Goal: Check status: Check status

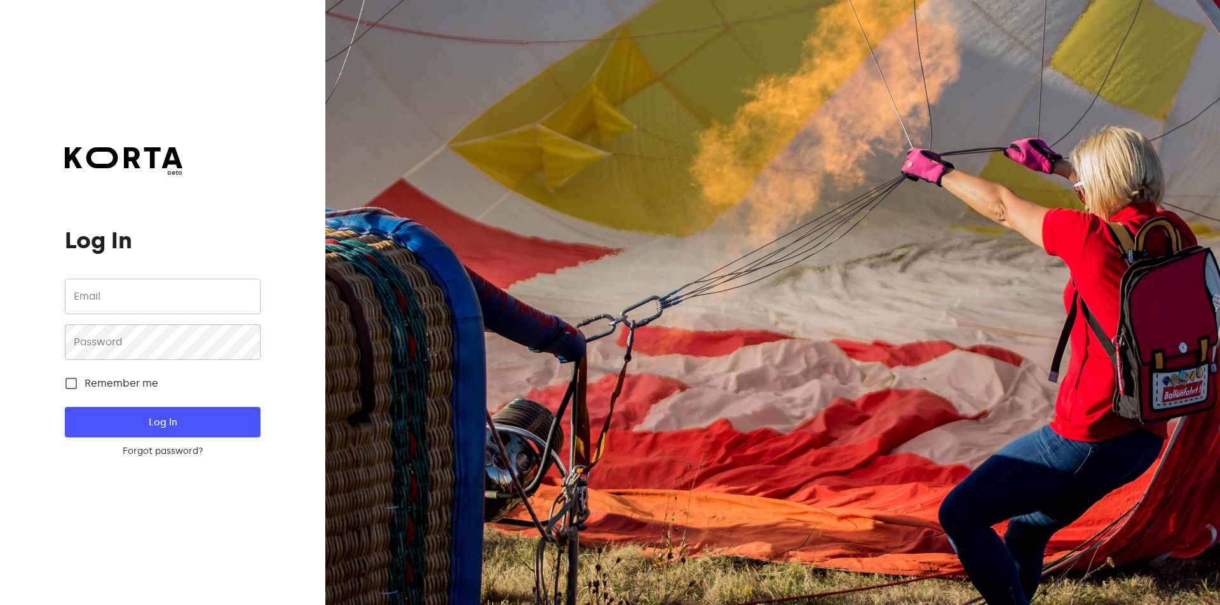
click at [174, 291] on input "email" at bounding box center [162, 297] width 195 height 36
type input "[EMAIL_ADDRESS][DOMAIN_NAME]"
click at [65, 407] on button "Log In" at bounding box center [162, 422] width 195 height 30
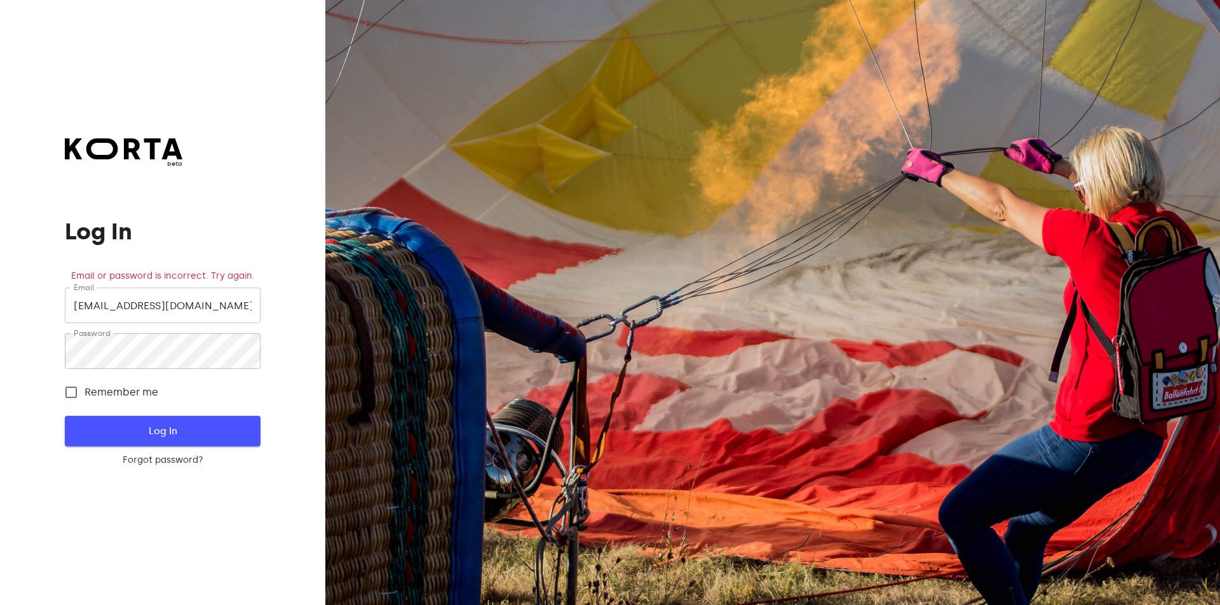
click at [127, 437] on span "Log In" at bounding box center [162, 431] width 154 height 17
click at [65, 416] on button "Log In" at bounding box center [162, 431] width 195 height 30
click at [43, 359] on div "beta Log In Email or password is incorrect. Try again. Email [EMAIL_ADDRESS][DO…" at bounding box center [162, 302] width 325 height 605
click at [65, 416] on button "Log In" at bounding box center [162, 431] width 195 height 30
click at [61, 350] on div "beta Log In Email or password is incorrect. Try again. Email [EMAIL_ADDRESS][DO…" at bounding box center [162, 302] width 325 height 605
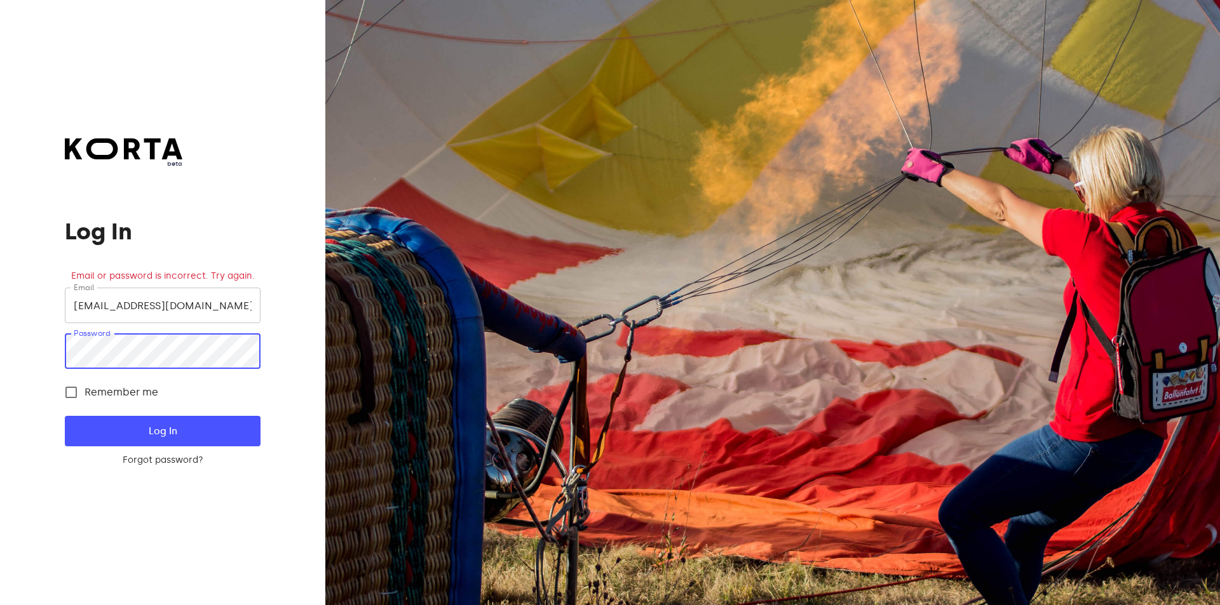
click at [65, 416] on button "Log In" at bounding box center [162, 431] width 195 height 30
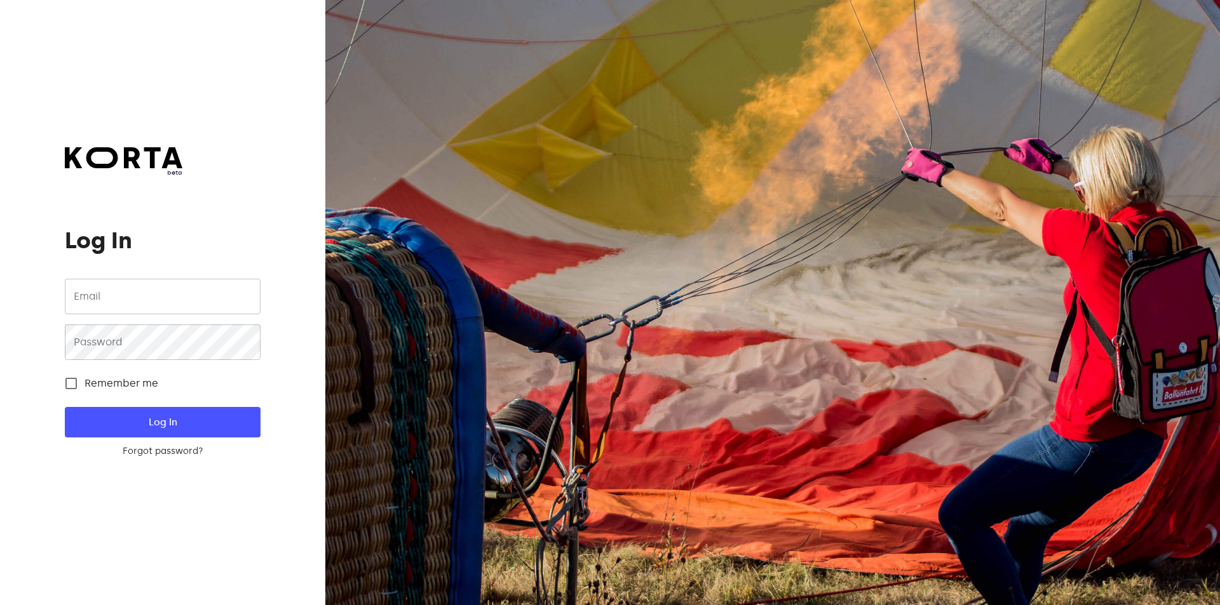
click at [181, 300] on input "email" at bounding box center [162, 297] width 195 height 36
type input "[EMAIL_ADDRESS][DOMAIN_NAME]"
click at [65, 407] on button "Log In" at bounding box center [162, 422] width 195 height 30
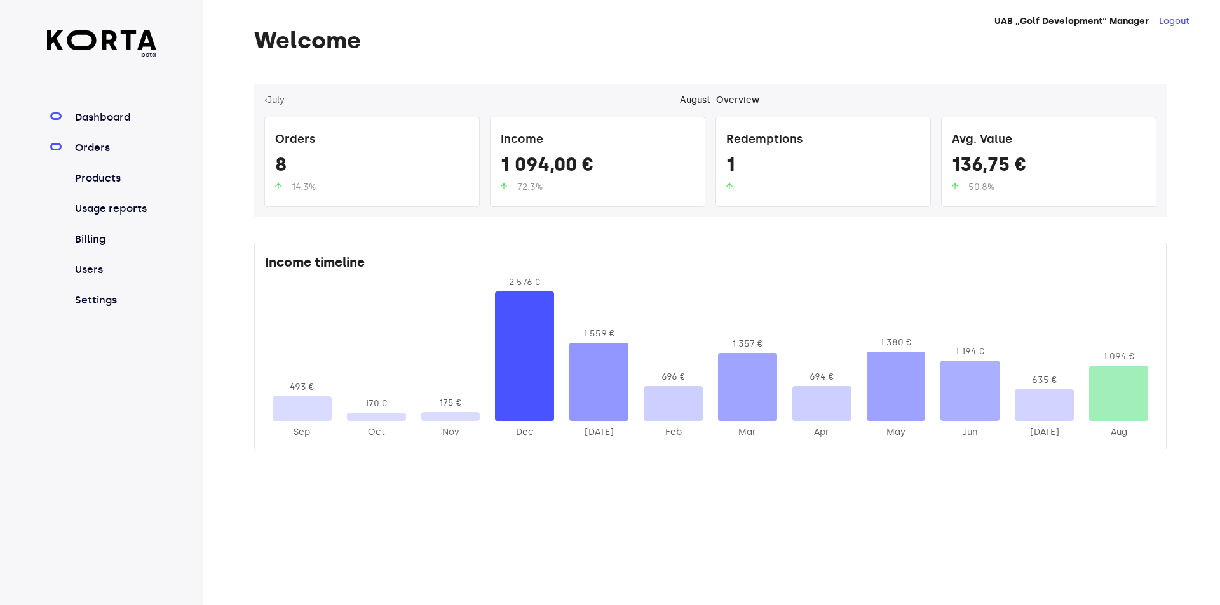
click at [99, 150] on link "Orders" at bounding box center [114, 147] width 84 height 15
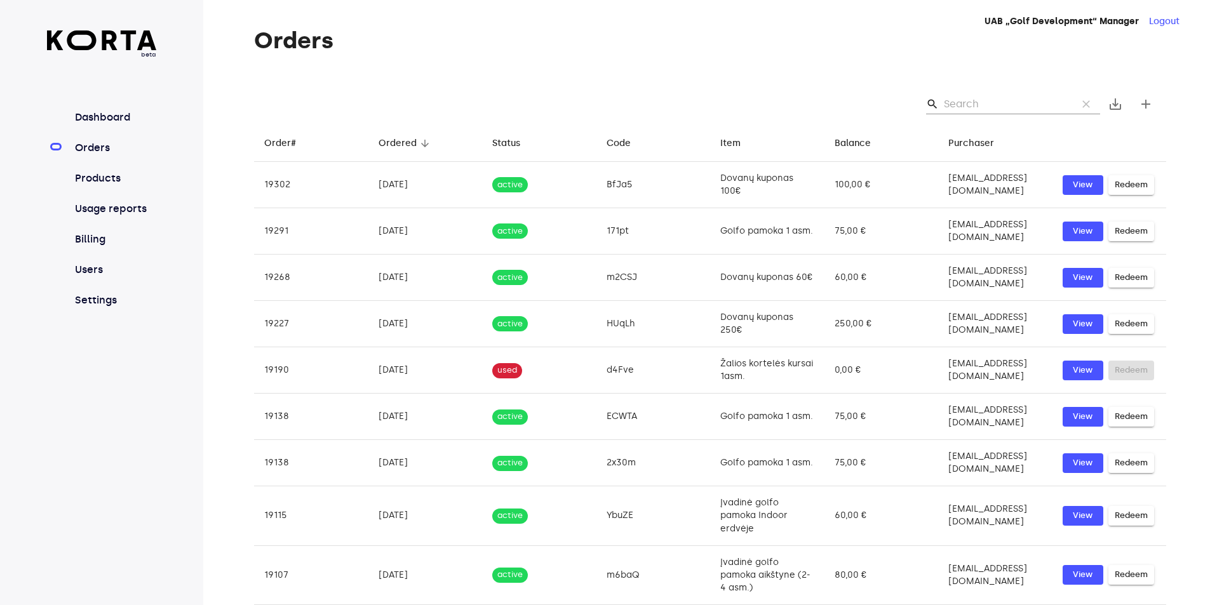
click at [992, 101] on input "Search" at bounding box center [1005, 104] width 123 height 20
paste input "KT6W1"
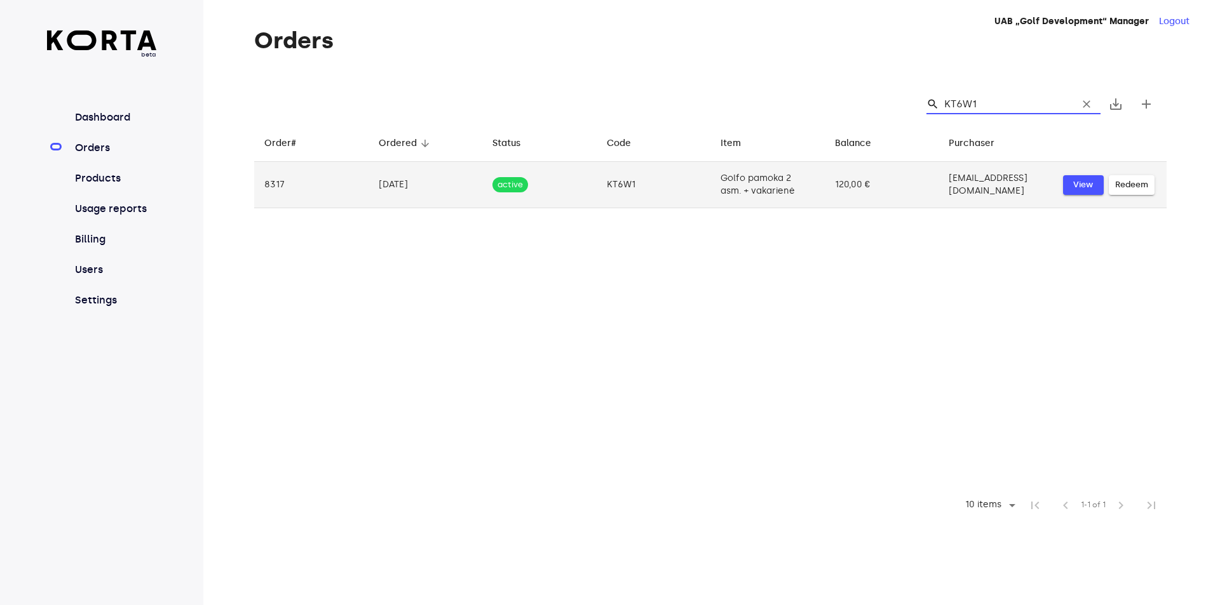
type input "KT6W1"
click at [1081, 186] on span "View" at bounding box center [1083, 185] width 28 height 15
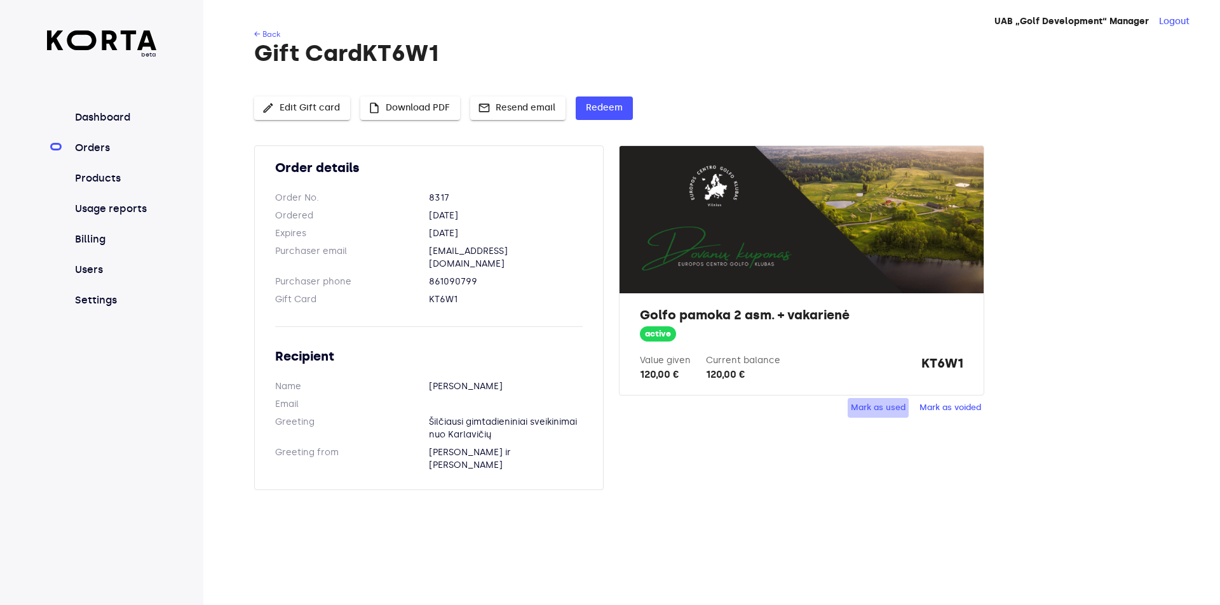
click at [873, 410] on span "Mark as used" at bounding box center [878, 408] width 55 height 15
